Goal: Browse casually

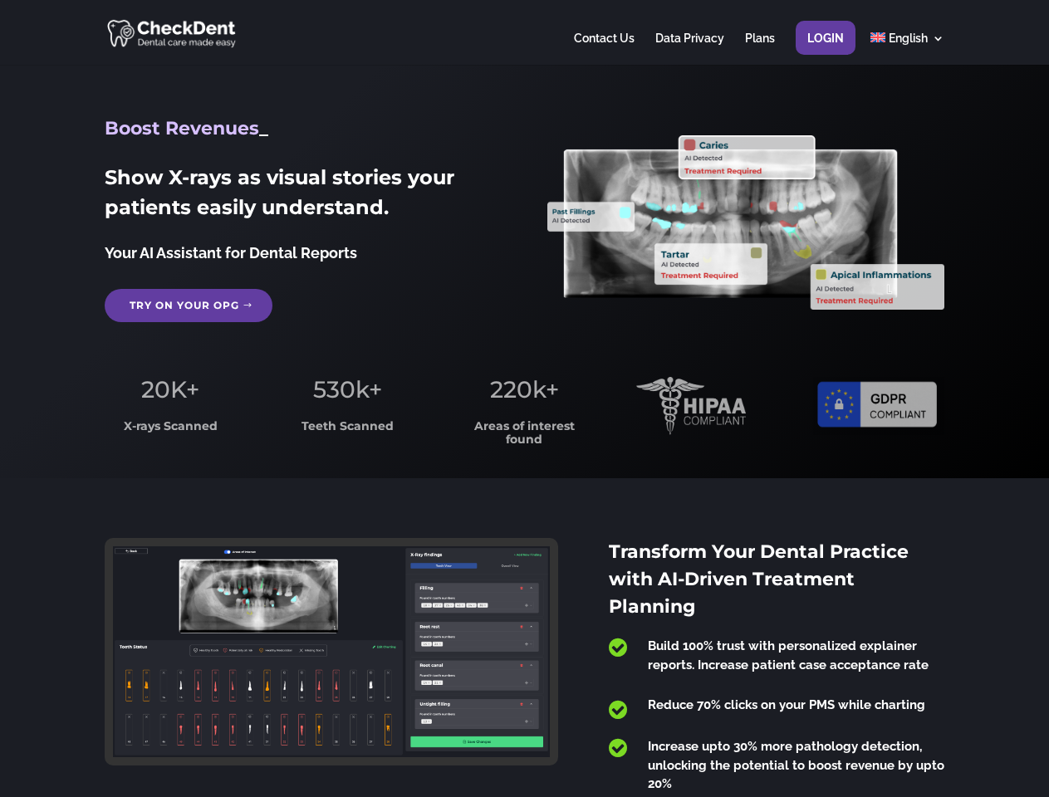
click at [524, 399] on span "220k+" at bounding box center [524, 389] width 69 height 28
click at [524, 32] on div at bounding box center [524, 32] width 839 height 65
click at [524, 399] on span "220k+" at bounding box center [524, 389] width 69 height 28
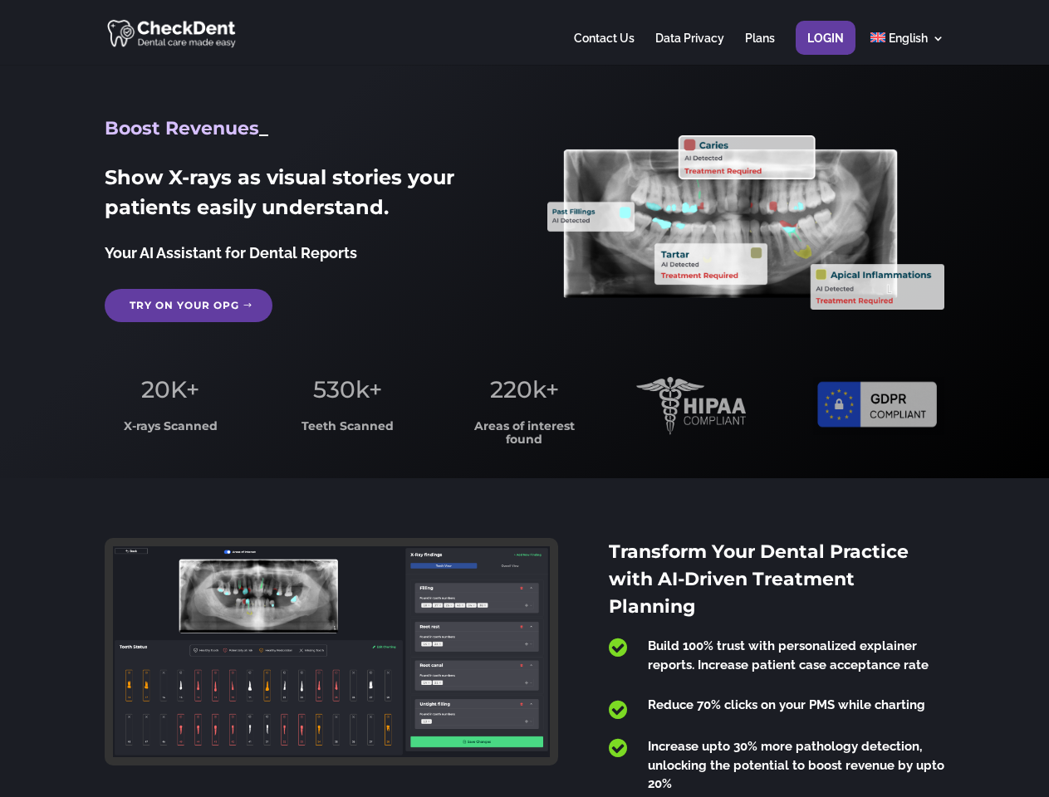
click at [524, 32] on div at bounding box center [524, 32] width 839 height 65
